Goal: Communication & Community: Answer question/provide support

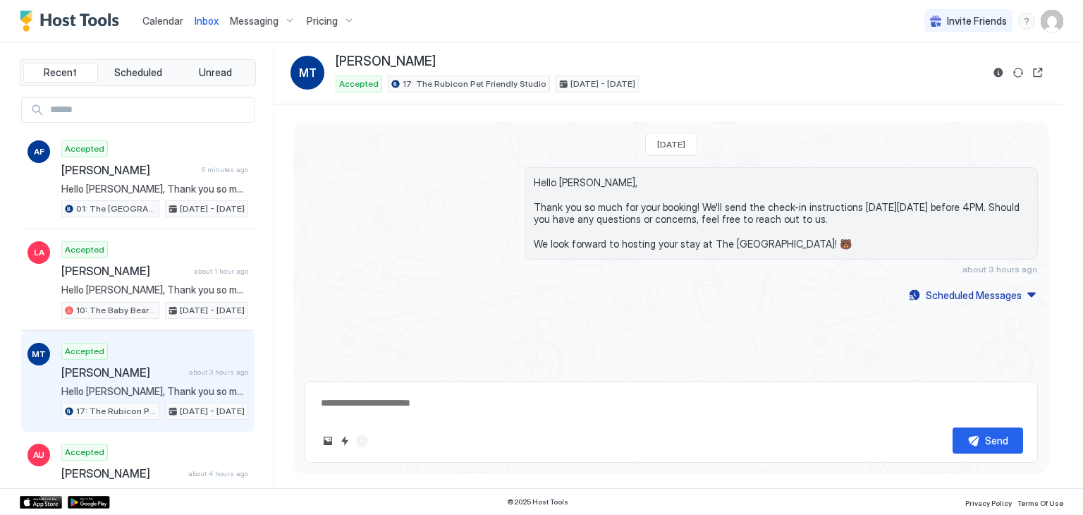
click at [149, 24] on span "Calendar" at bounding box center [162, 21] width 41 height 12
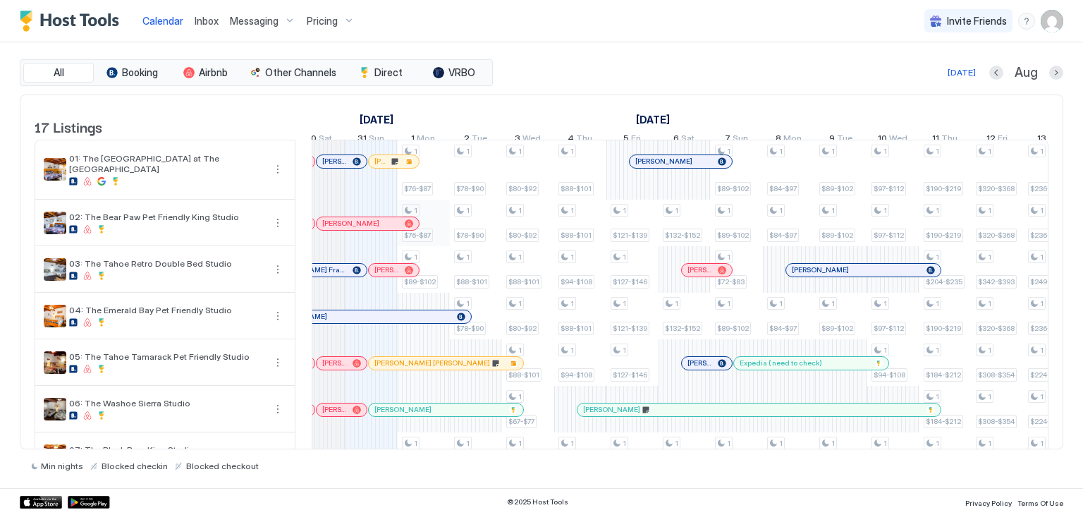
scroll to position [0, 749]
click at [381, 167] on div at bounding box center [381, 161] width 11 height 11
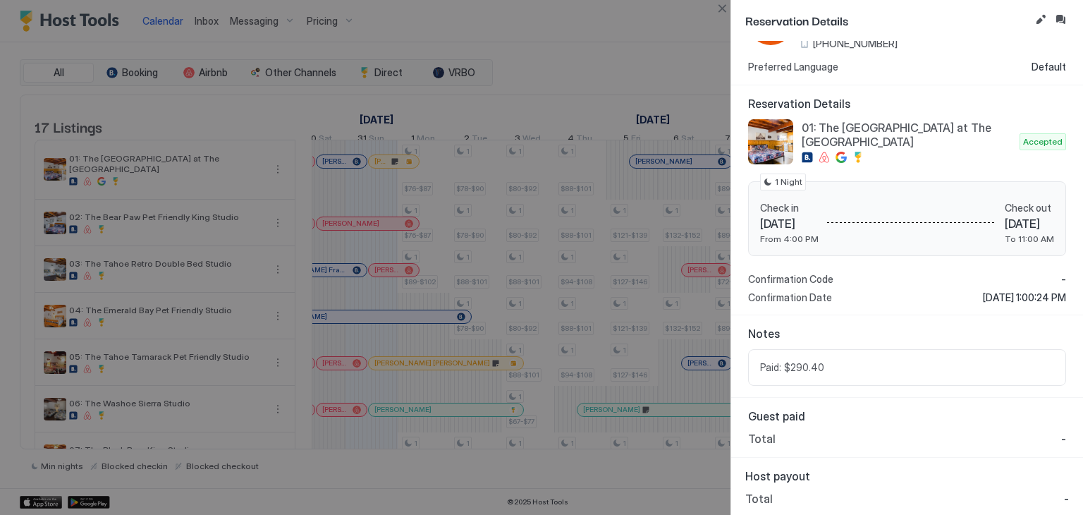
scroll to position [0, 0]
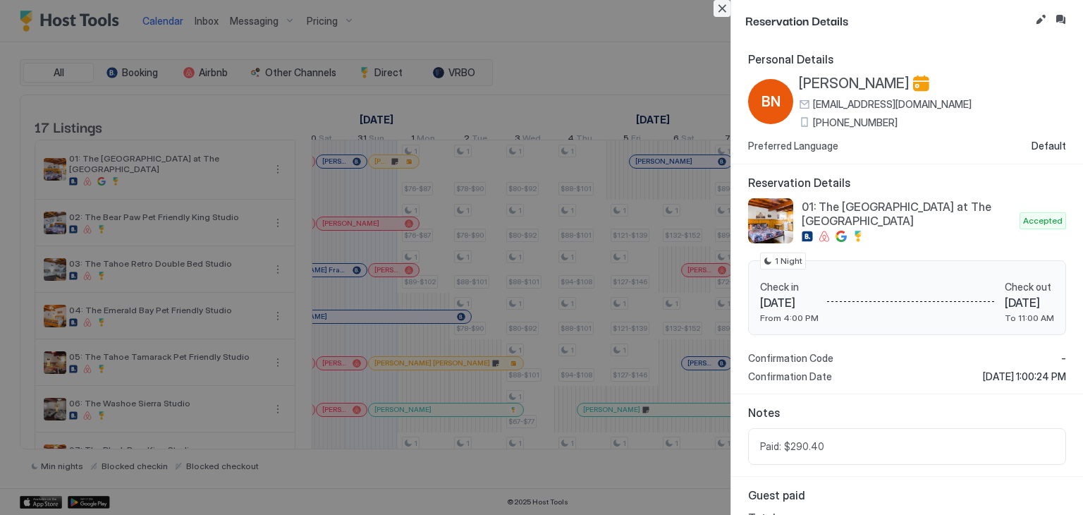
click at [721, 5] on button "Close" at bounding box center [721, 8] width 17 height 17
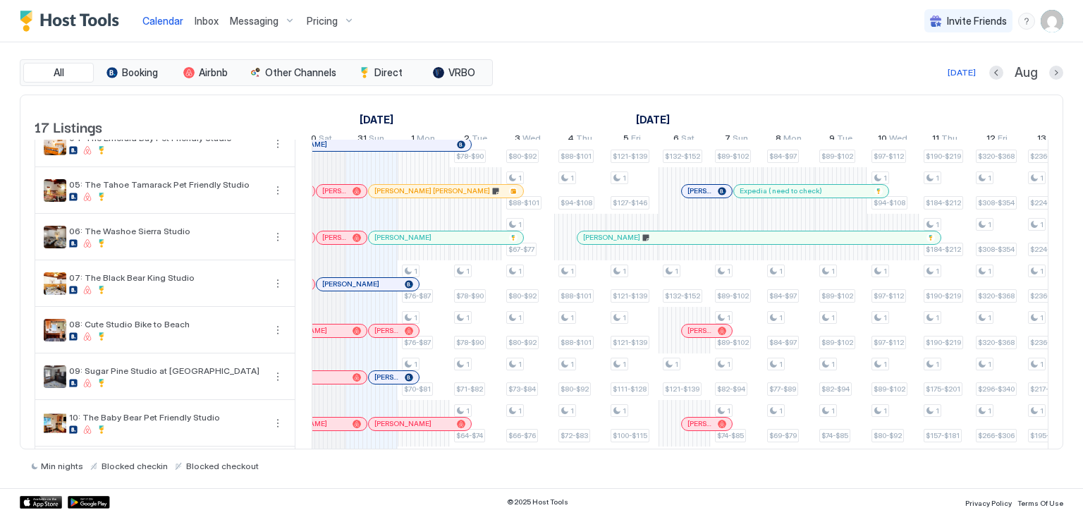
scroll to position [185, 0]
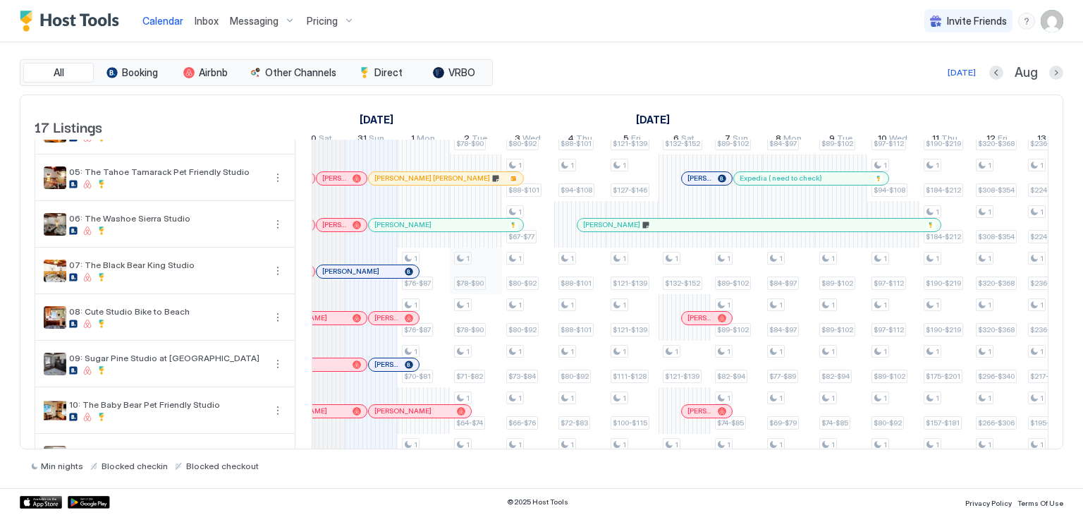
click at [484, 280] on div "1 $76-$87 1 $76-$87 1 $89-$102 1 $76-$87 1 $76-$87 1 $70-$81 1 $70-$81 1 $70-$8…" at bounding box center [971, 358] width 2817 height 804
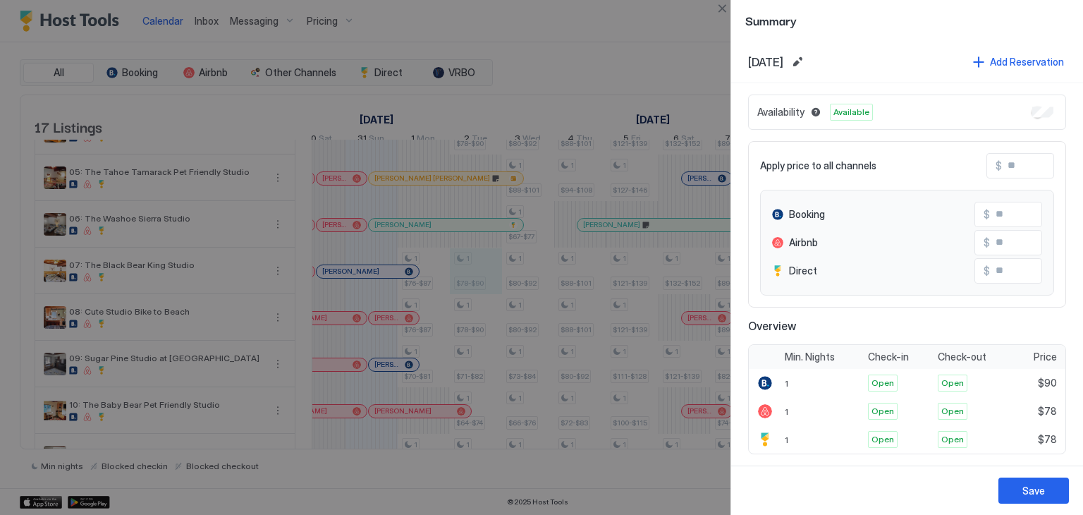
click at [711, 11] on div at bounding box center [541, 257] width 1083 height 515
click at [717, 11] on button "Close" at bounding box center [721, 8] width 17 height 17
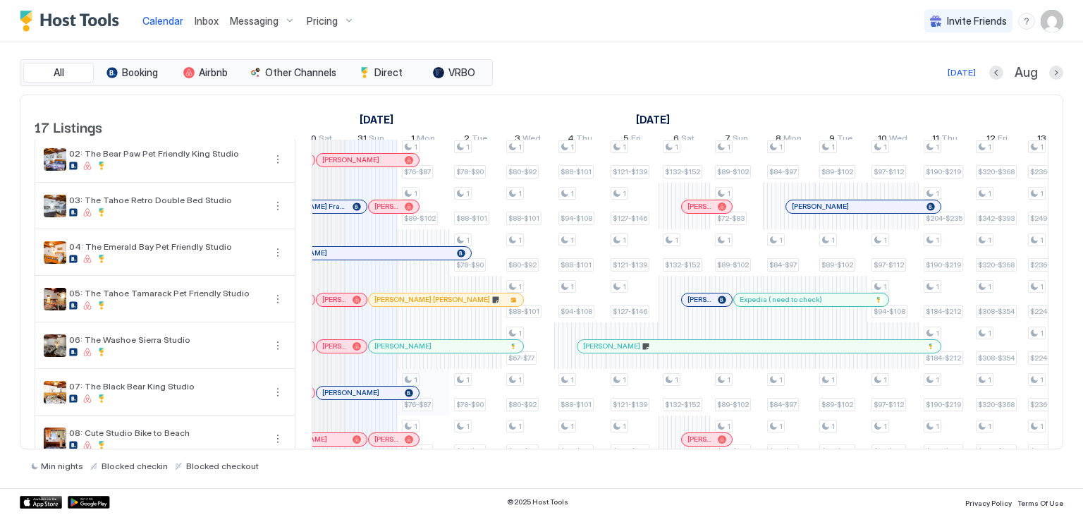
scroll to position [62, 0]
click at [204, 20] on span "Inbox" at bounding box center [207, 21] width 24 height 12
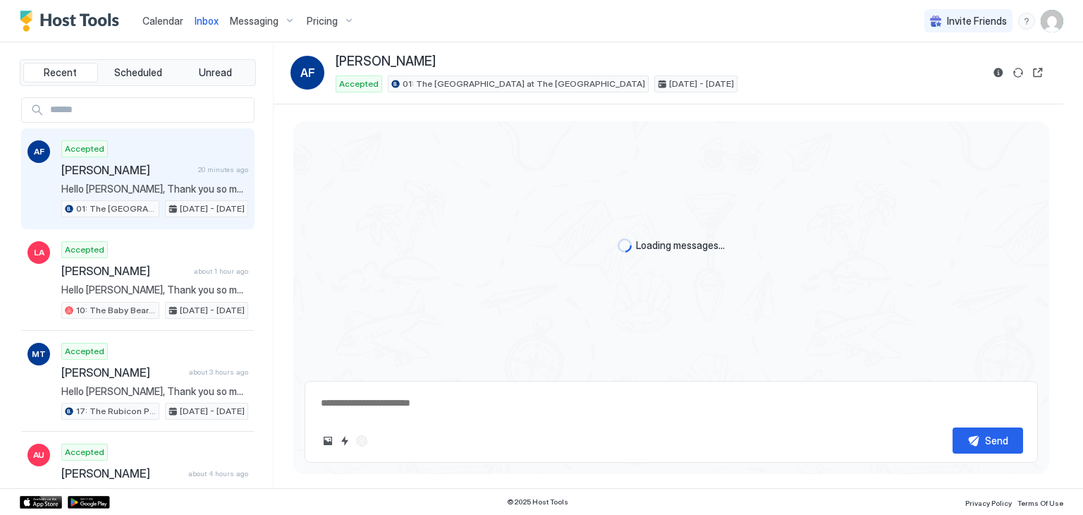
click at [155, 22] on span "Calendar" at bounding box center [162, 21] width 41 height 12
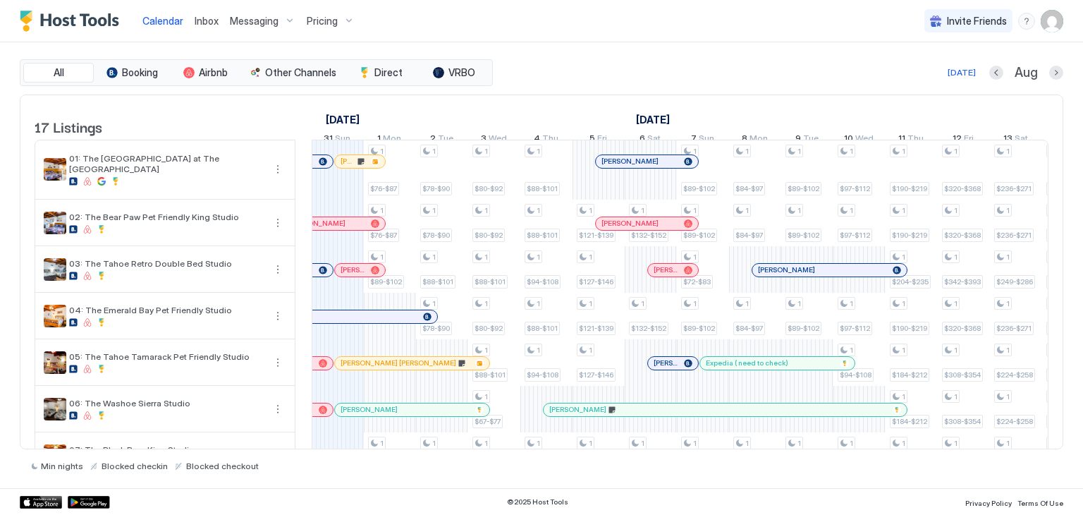
click at [209, 17] on span "Inbox" at bounding box center [207, 21] width 24 height 12
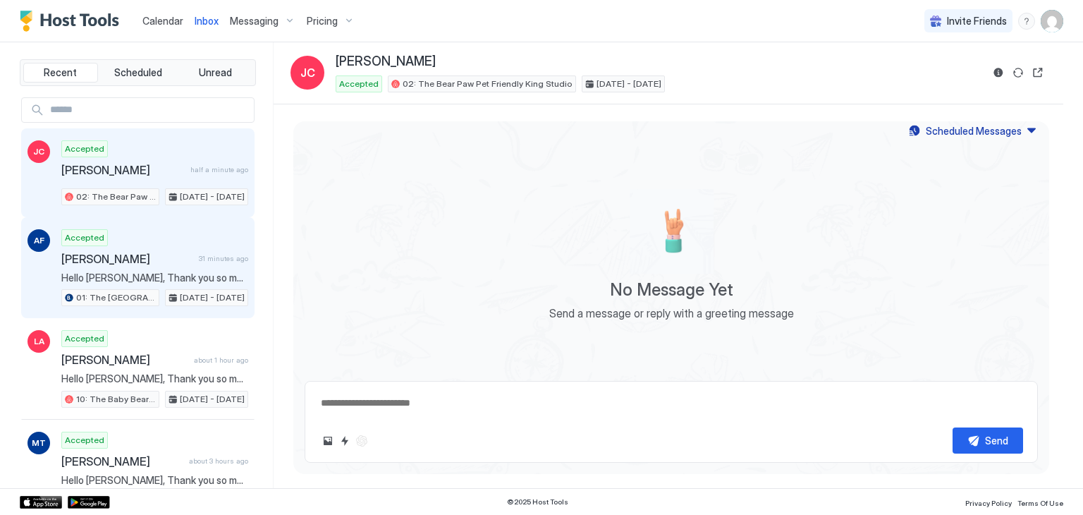
click at [145, 261] on span "[PERSON_NAME]" at bounding box center [127, 259] width 132 height 14
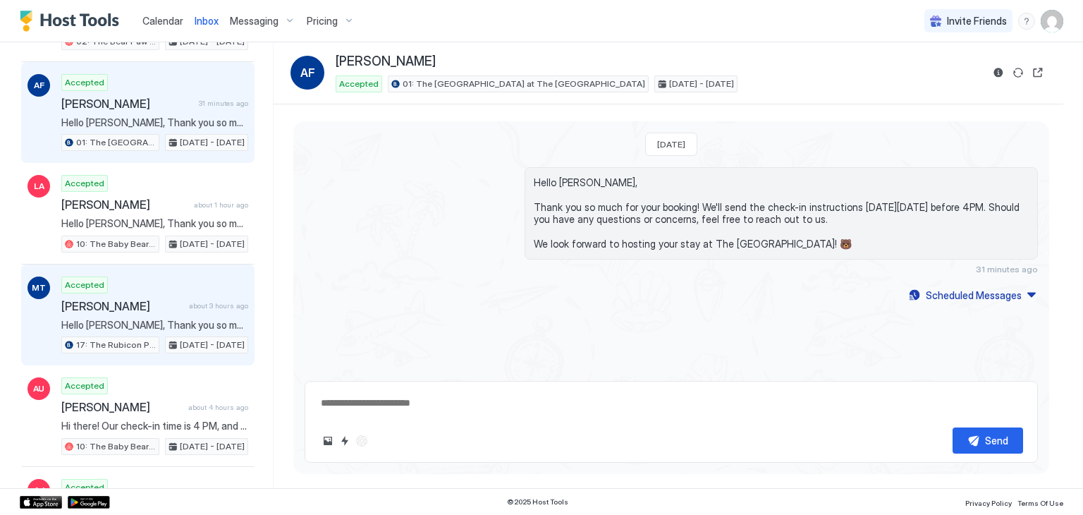
scroll to position [138, 0]
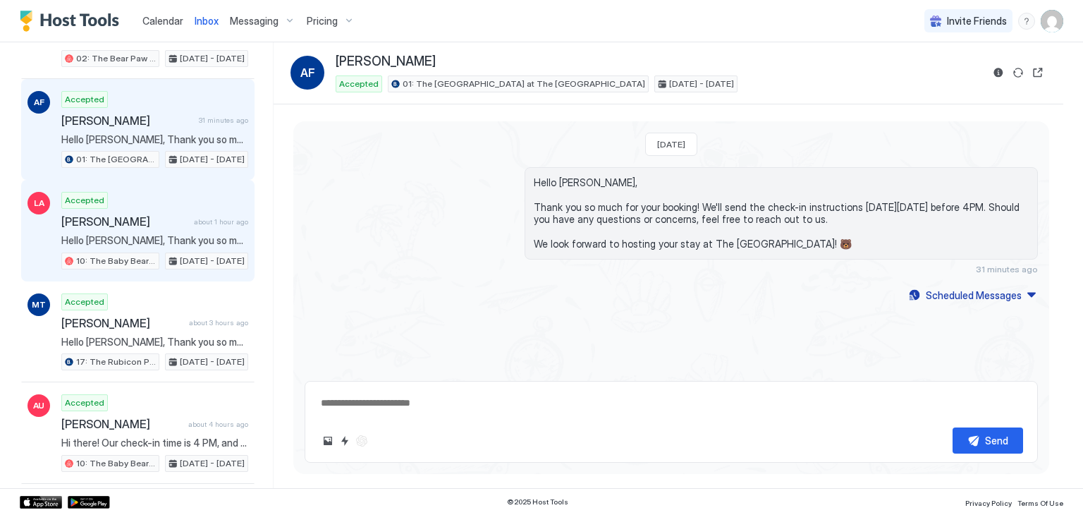
click at [176, 252] on div "[DATE] - [DATE]" at bounding box center [206, 260] width 83 height 17
click at [166, 125] on span "[PERSON_NAME]" at bounding box center [127, 121] width 132 height 14
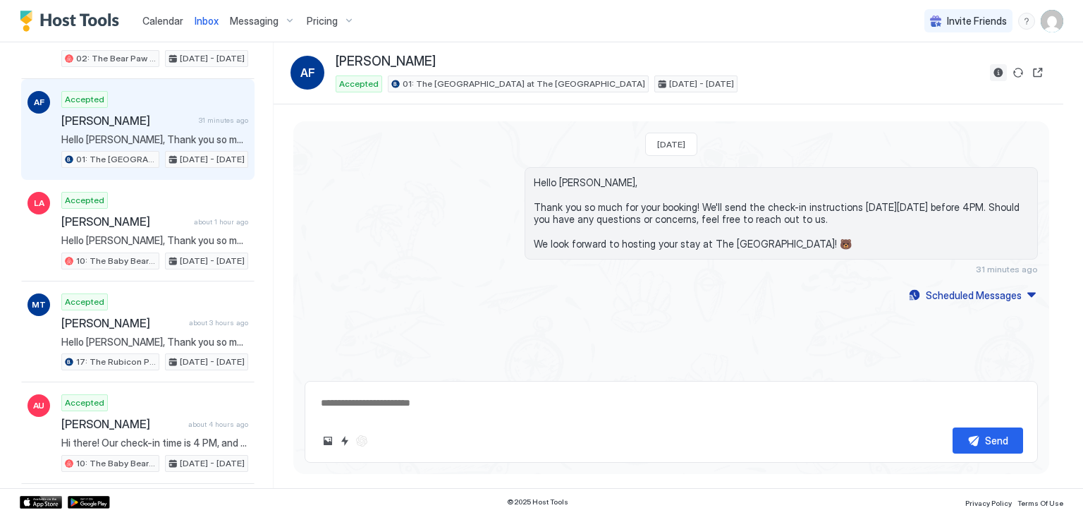
click at [1003, 68] on button "Reservation information" at bounding box center [998, 72] width 17 height 17
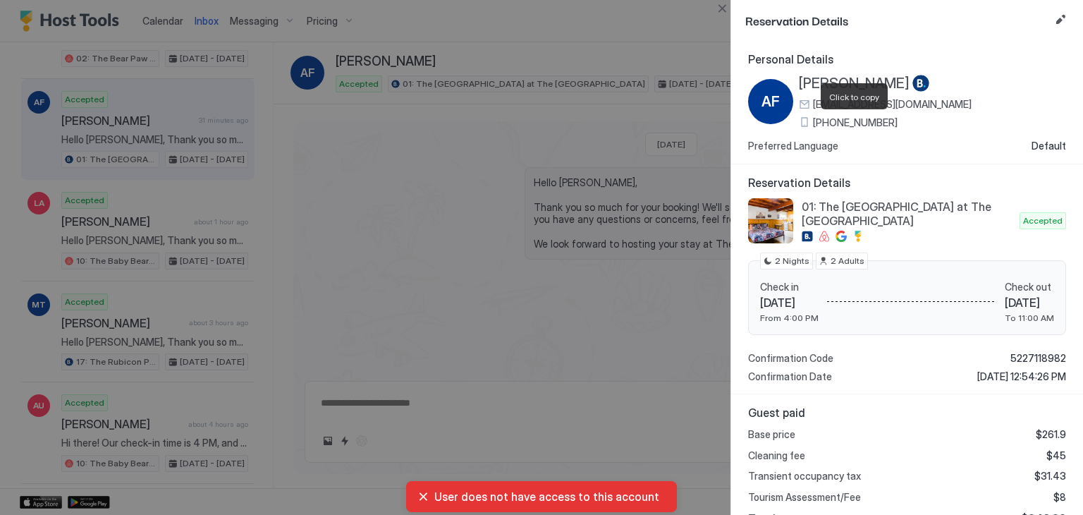
click at [837, 116] on span "[PHONE_NUMBER]" at bounding box center [855, 122] width 85 height 13
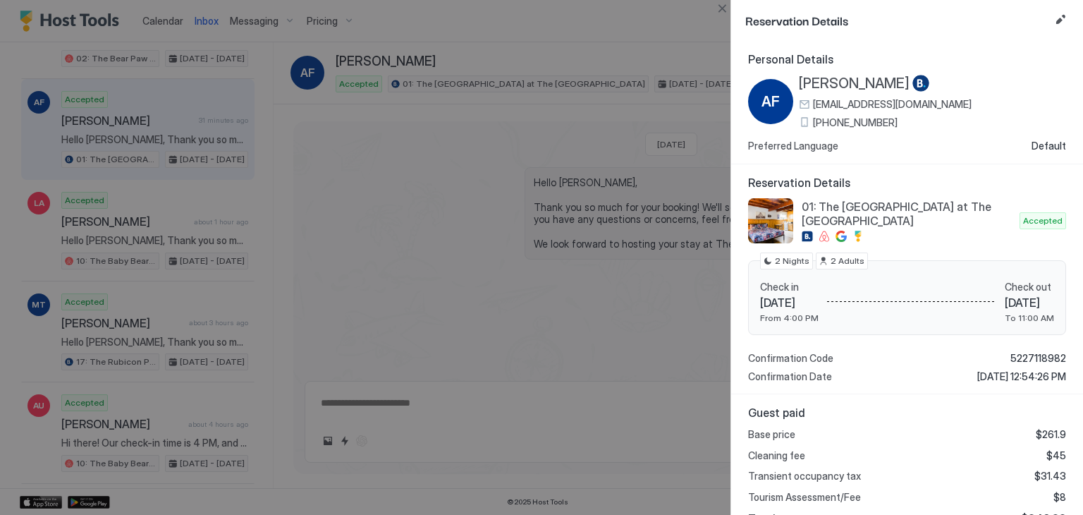
click at [815, 84] on span "[PERSON_NAME]" at bounding box center [854, 84] width 111 height 18
click at [723, 15] on button "Close" at bounding box center [721, 8] width 17 height 17
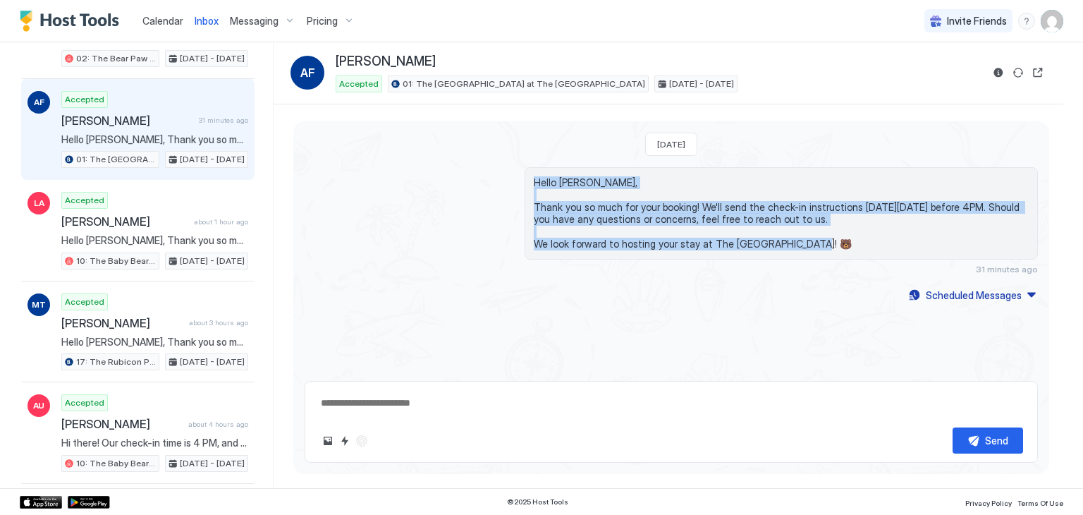
drag, startPoint x: 809, startPoint y: 240, endPoint x: 515, endPoint y: 176, distance: 301.1
click at [515, 176] on div "Hello [PERSON_NAME], Thank you so much for your booking! We'll send the check-i…" at bounding box center [671, 220] width 733 height 107
copy span "Hello [PERSON_NAME], Thank you so much for your booking! We'll send the check-i…"
click at [993, 300] on div "Scheduled Messages" at bounding box center [974, 295] width 96 height 15
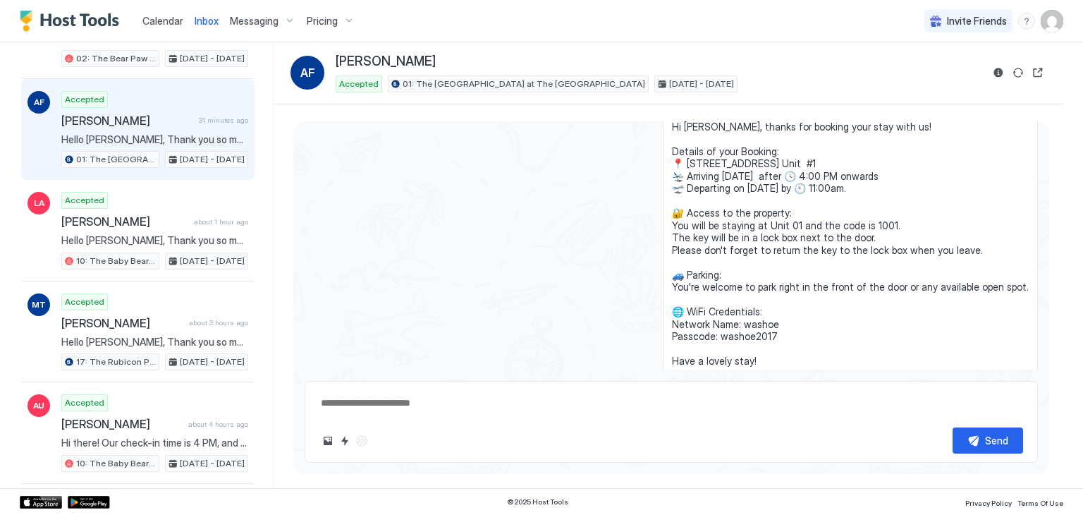
scroll to position [175, 0]
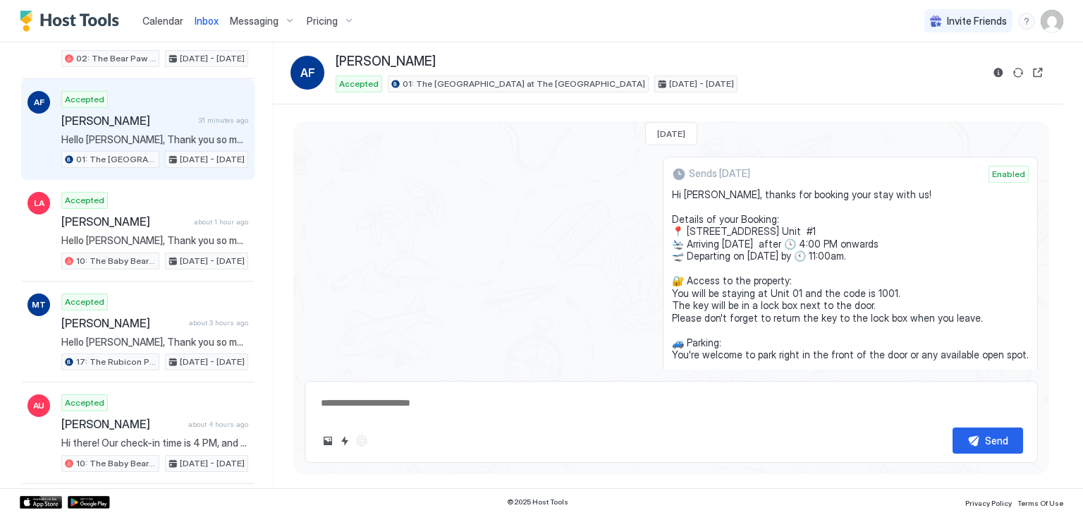
drag, startPoint x: 766, startPoint y: 281, endPoint x: 678, endPoint y: 191, distance: 126.1
click at [678, 191] on div "Sends [DATE] Enabled Hi [PERSON_NAME], thanks for booking your stay with us! De…" at bounding box center [850, 323] width 375 height 333
copy span "Hi [PERSON_NAME], thanks for booking your stay with us! Details of your Booking…"
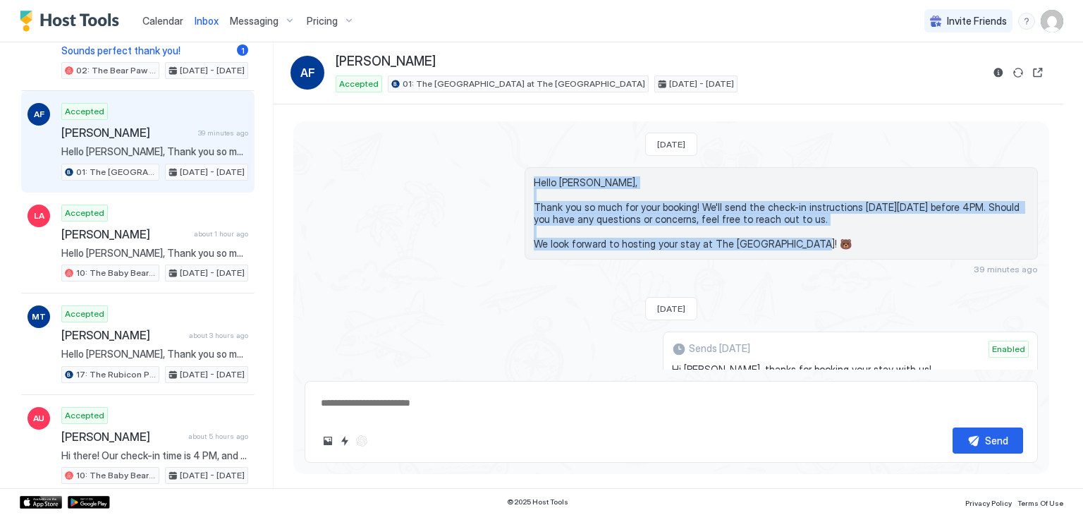
scroll to position [0, 0]
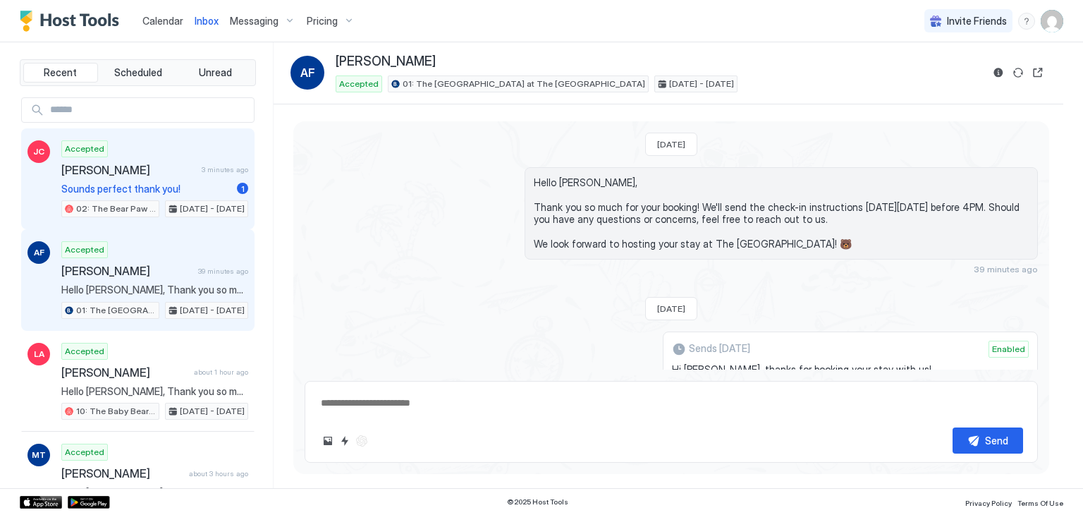
click at [215, 176] on div "Accepted [PERSON_NAME] 3 minutes ago Sounds perfect thank you! 1 02: The Bear P…" at bounding box center [154, 179] width 187 height 78
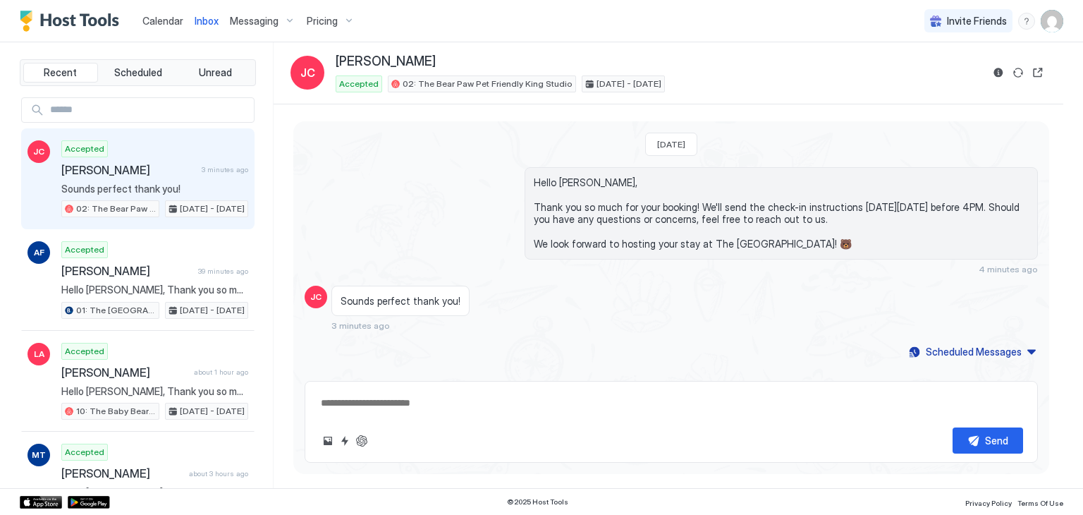
click at [440, 408] on textarea at bounding box center [671, 403] width 704 height 26
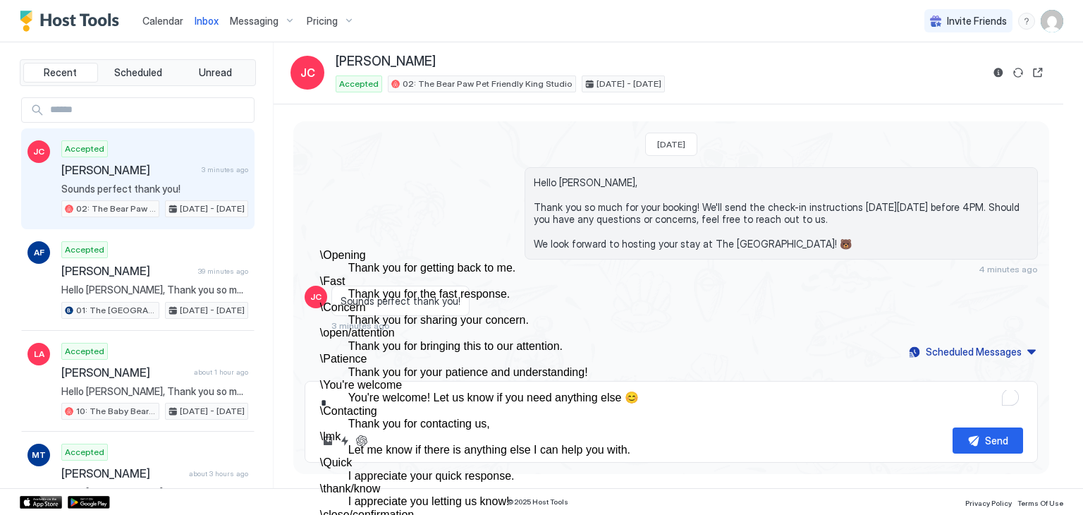
scroll to position [120, 0]
click at [480, 391] on dd "You're welcome! Let us know if you need anything else 😊" at bounding box center [584, 397] width 472 height 13
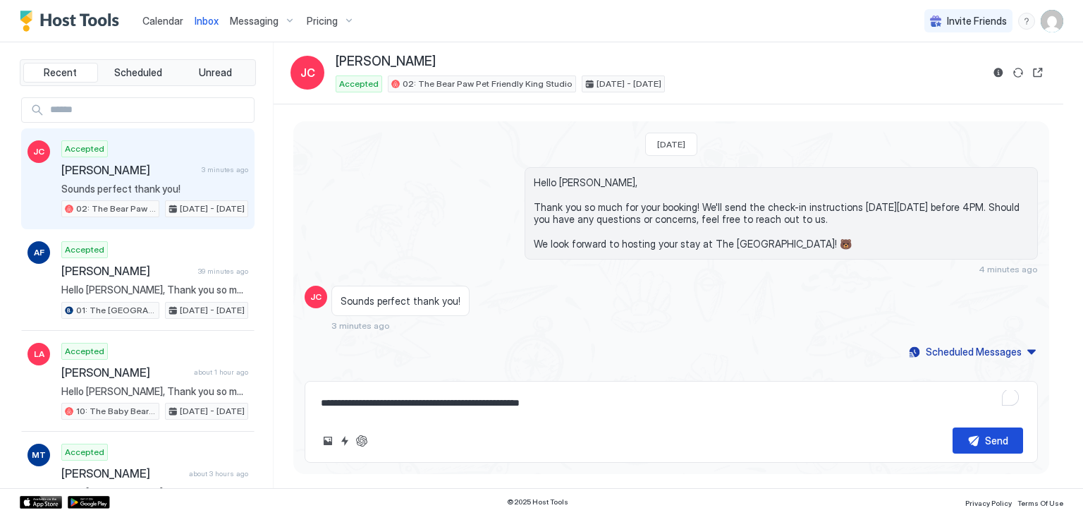
type textarea "**********"
click at [994, 432] on button "Send" at bounding box center [987, 440] width 71 height 26
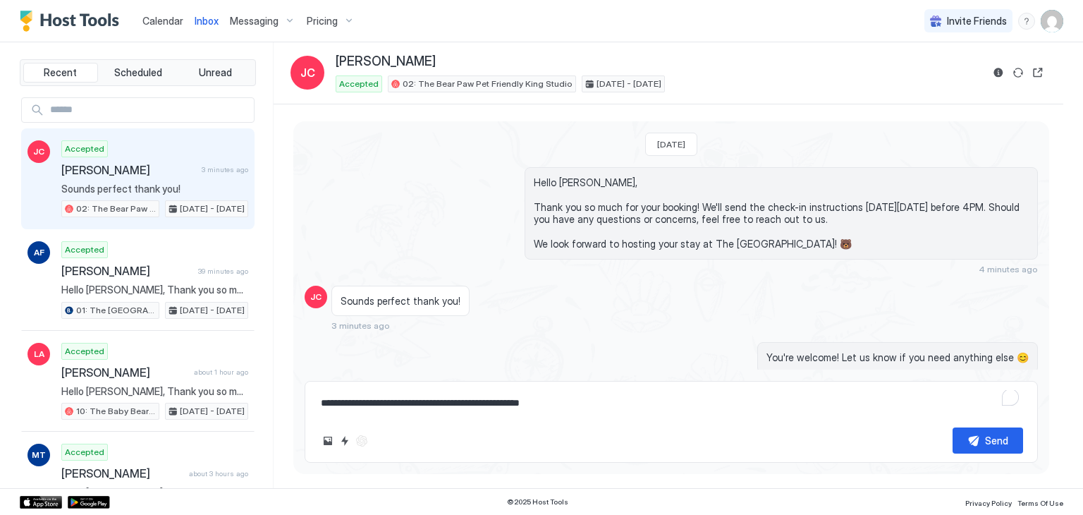
scroll to position [8, 0]
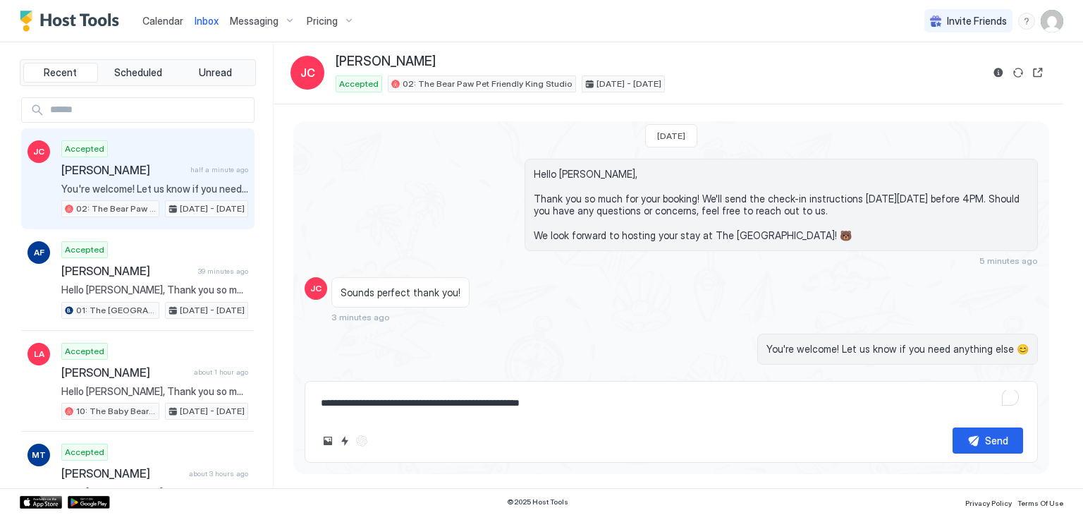
click at [159, 23] on span "Calendar" at bounding box center [162, 21] width 41 height 12
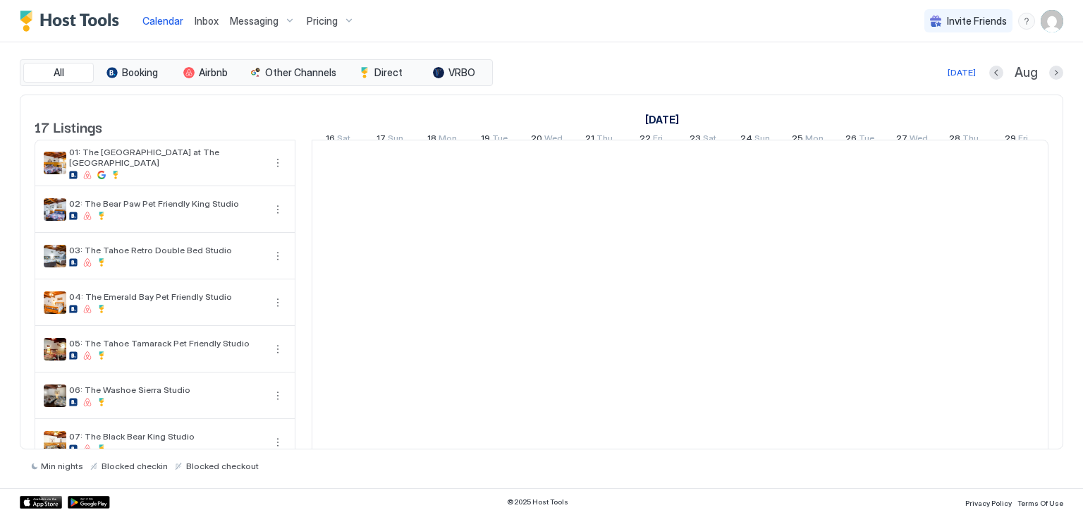
scroll to position [0, 783]
click at [206, 20] on span "Inbox" at bounding box center [207, 21] width 24 height 12
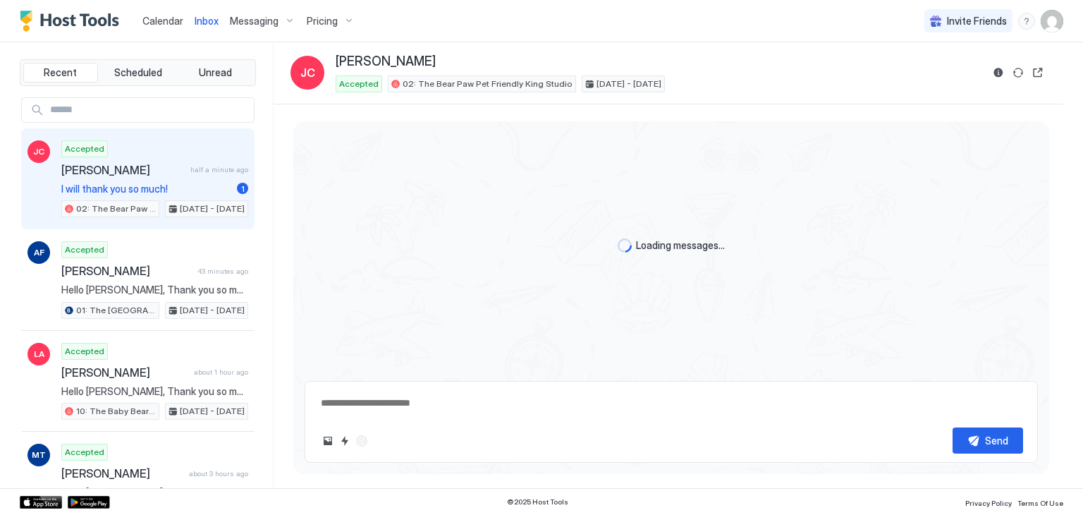
scroll to position [150, 0]
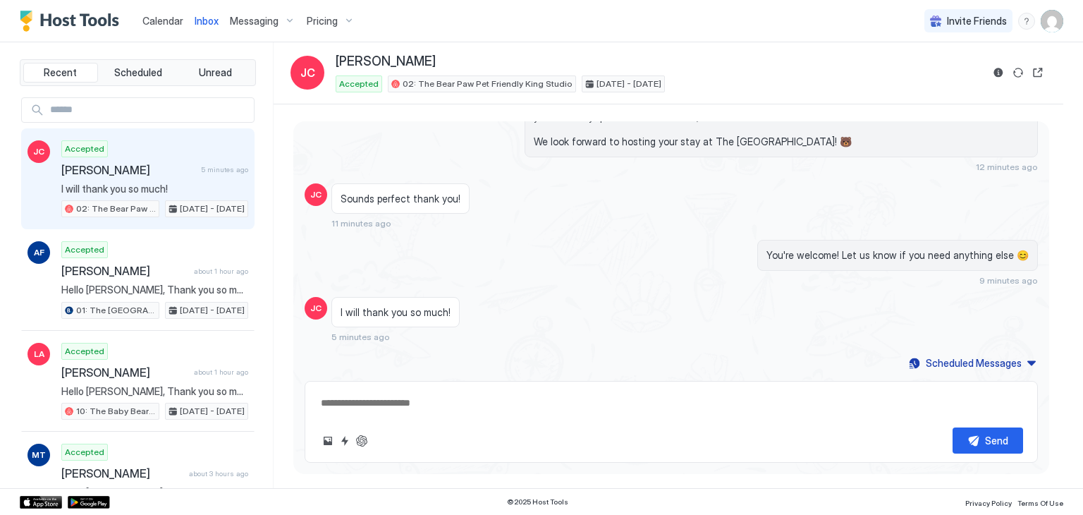
type textarea "*"
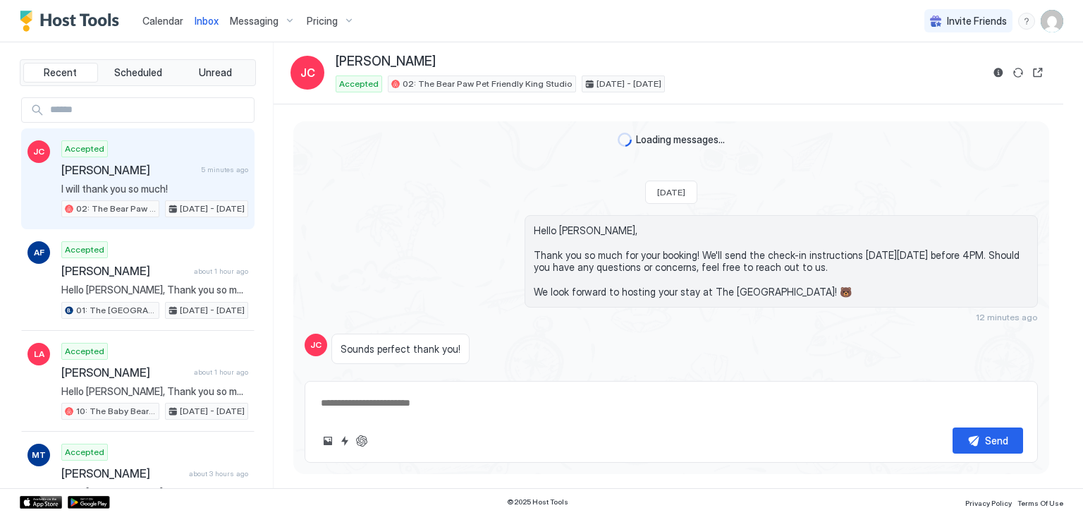
scroll to position [150, 0]
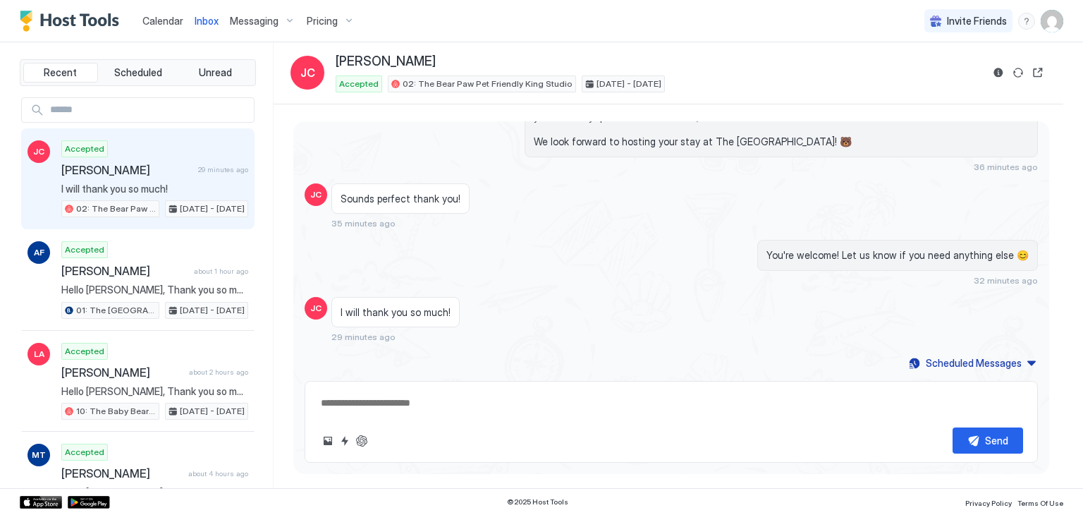
type textarea "*"
